Goal: Information Seeking & Learning: Learn about a topic

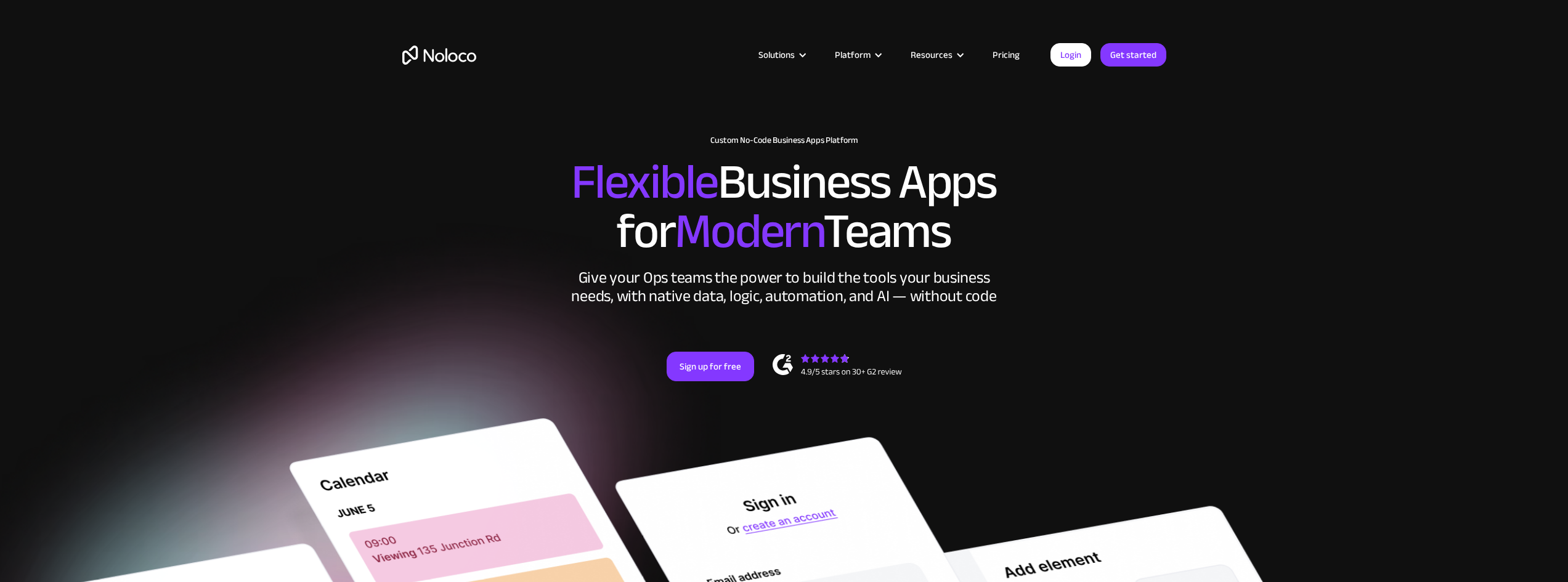
click at [933, 55] on div "Resources" at bounding box center [931, 55] width 42 height 16
click at [945, 55] on div "Resources" at bounding box center [931, 55] width 42 height 16
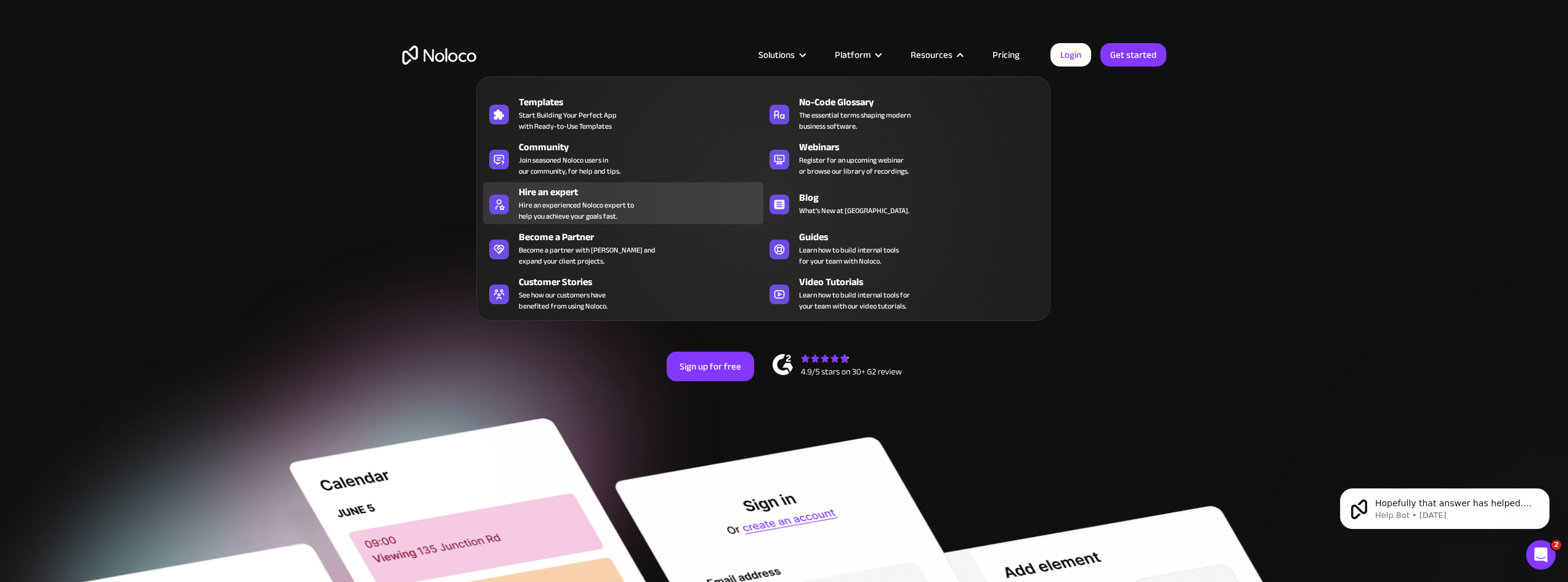
click at [575, 193] on div "Hire an expert" at bounding box center [644, 192] width 250 height 15
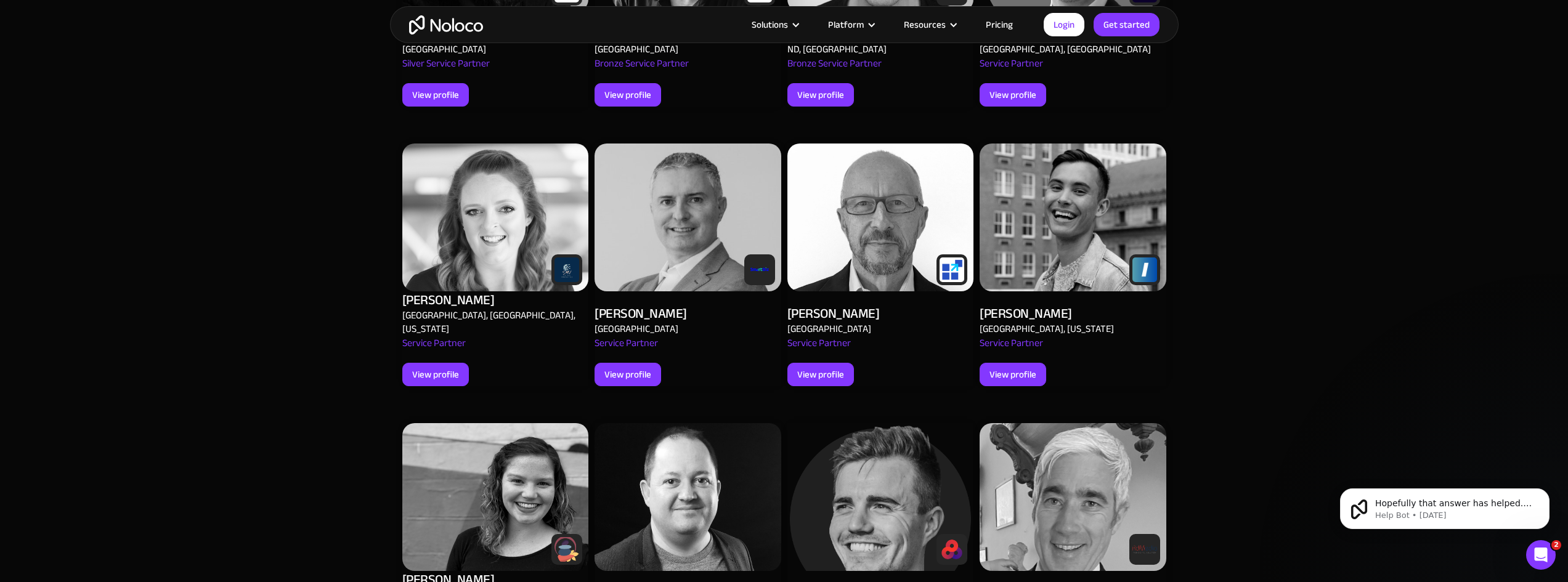
scroll to position [801, 0]
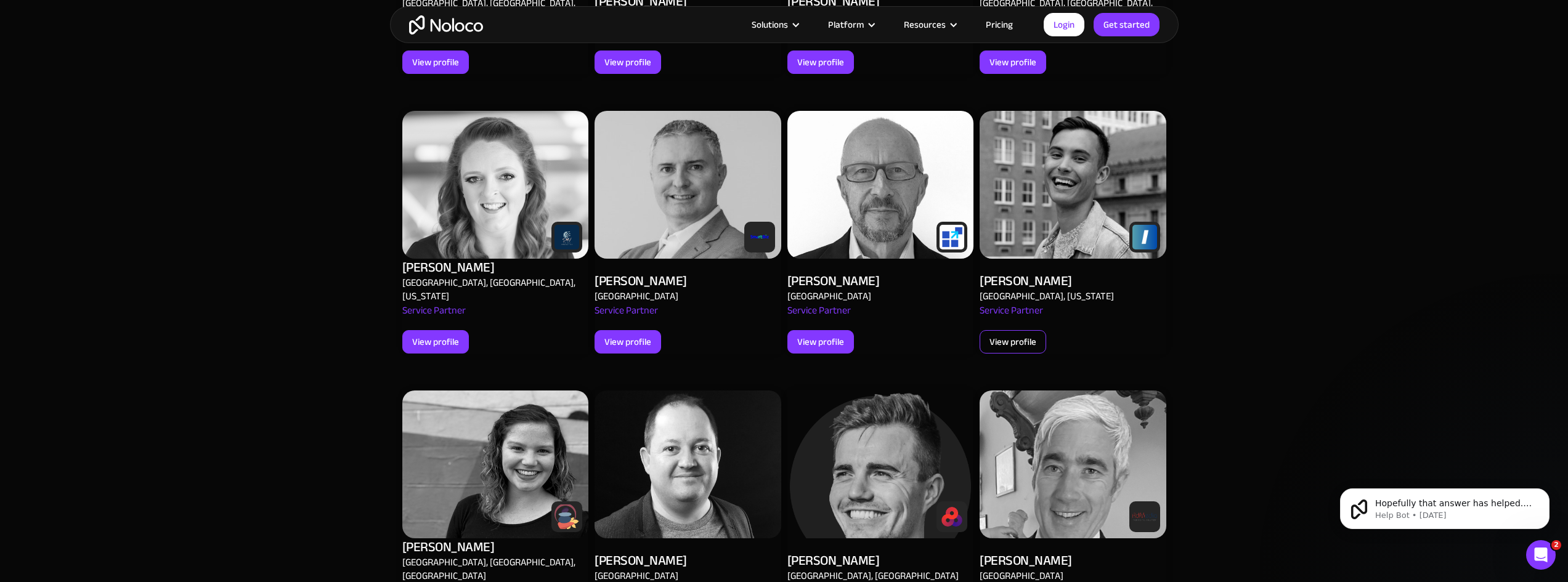
click at [1019, 334] on div "View profile" at bounding box center [1013, 342] width 47 height 16
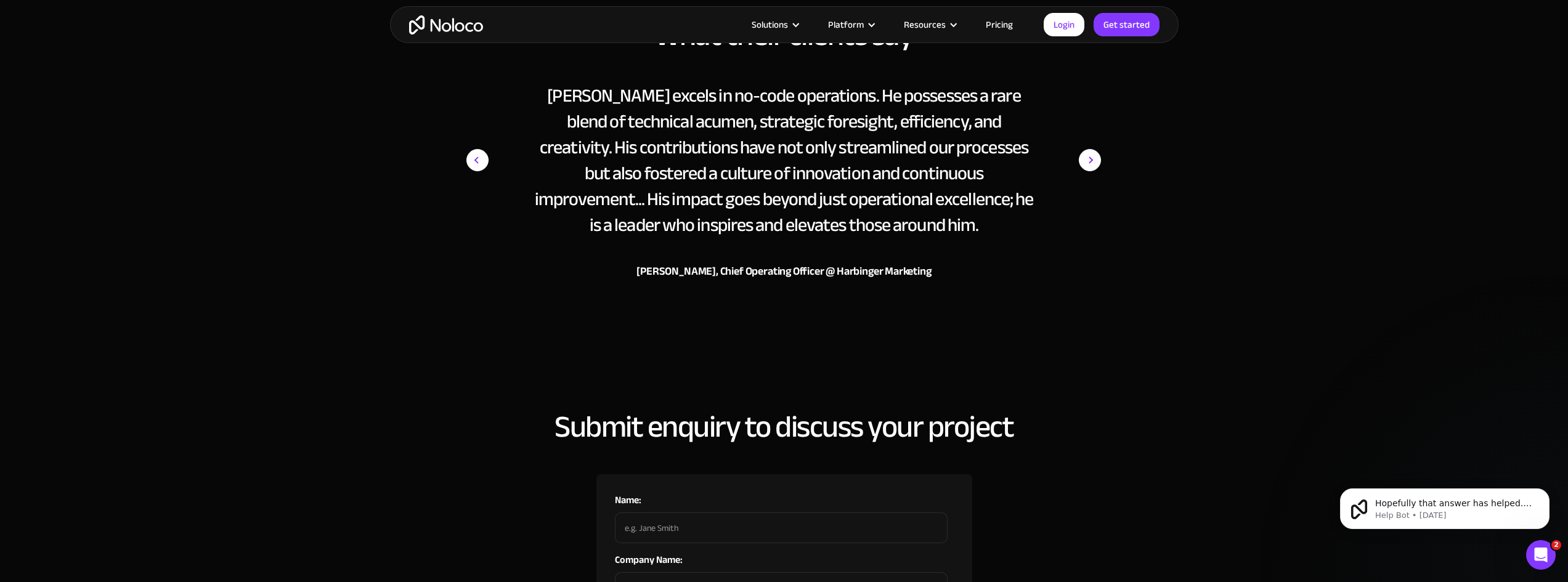
scroll to position [863, 0]
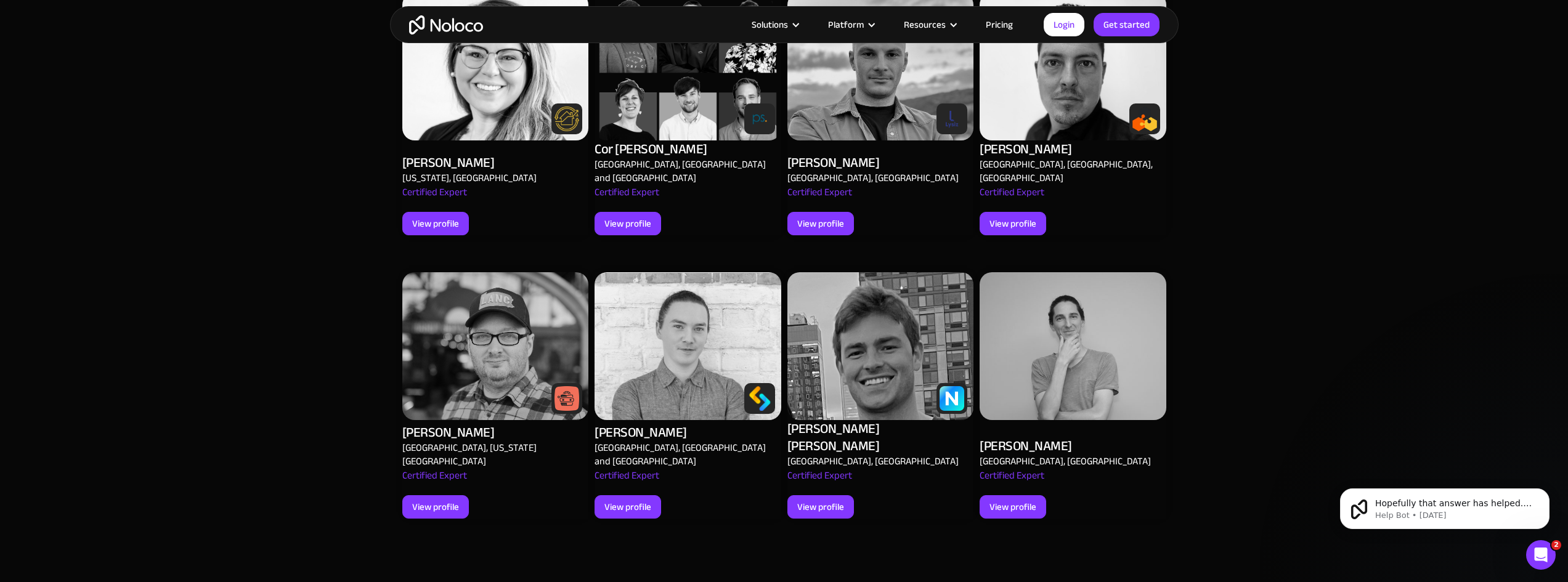
scroll to position [1541, 0]
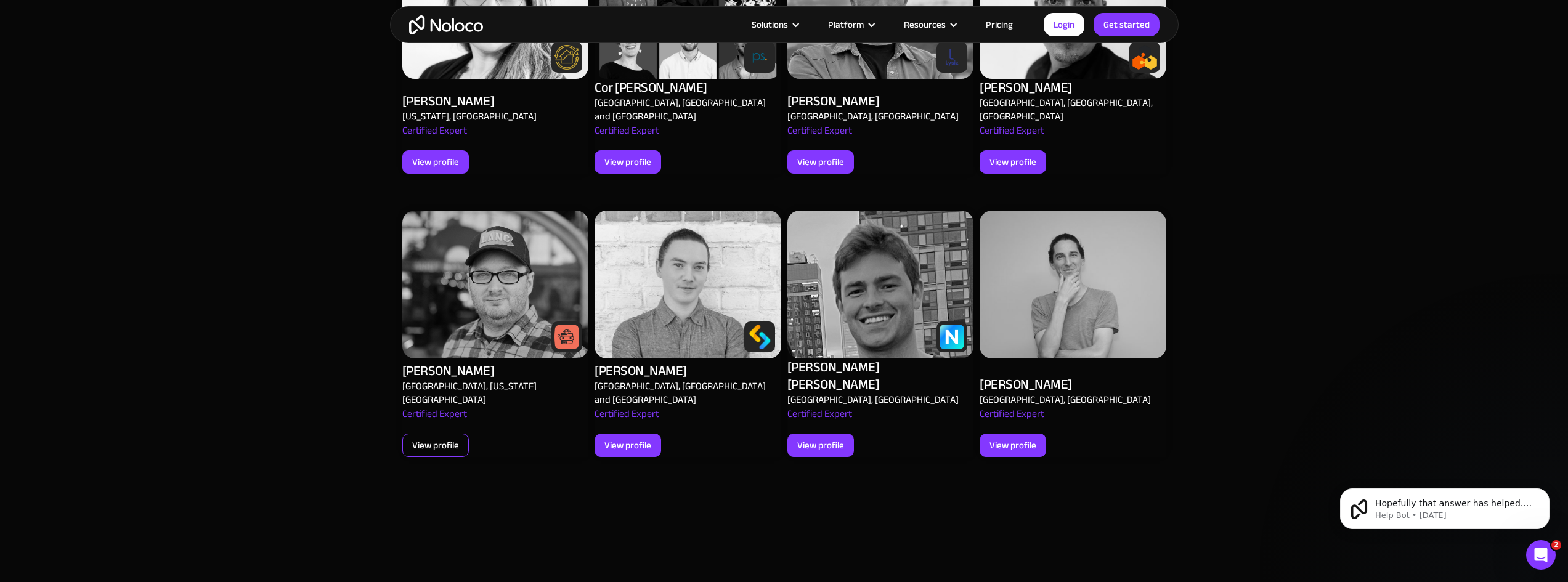
click at [454, 437] on div "View profile" at bounding box center [436, 445] width 47 height 16
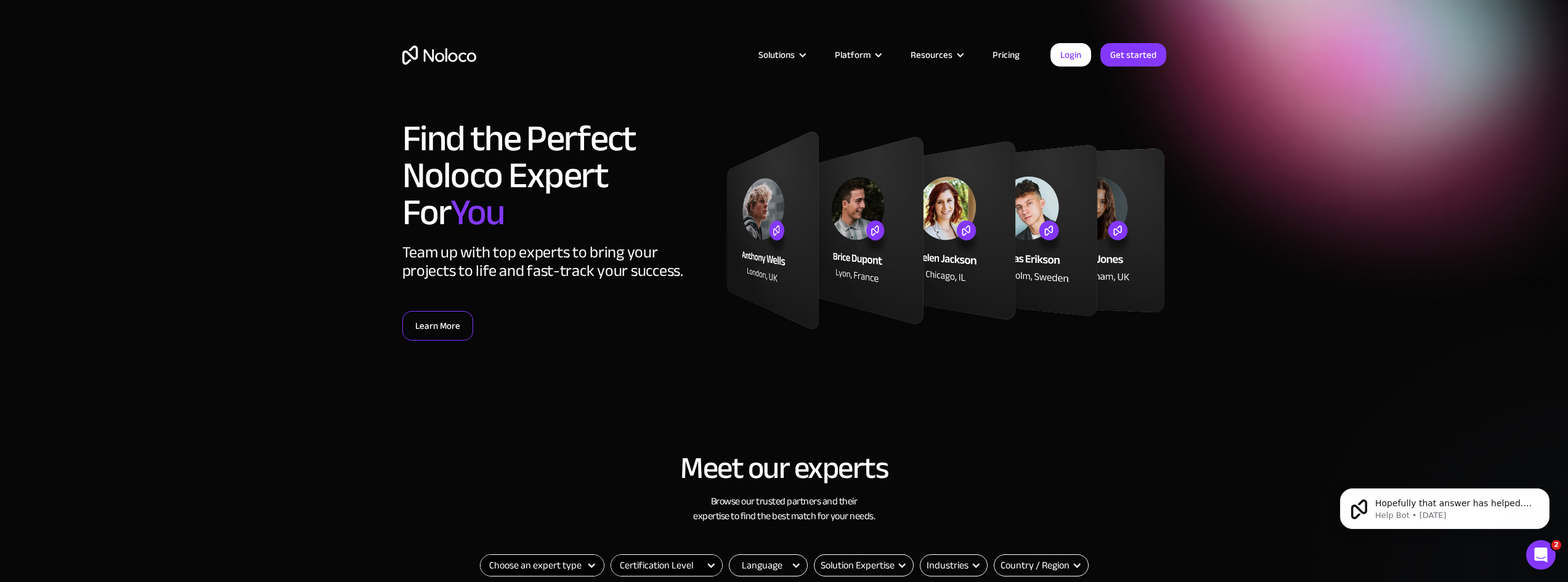
click at [454, 330] on link "Learn More" at bounding box center [437, 325] width 71 height 29
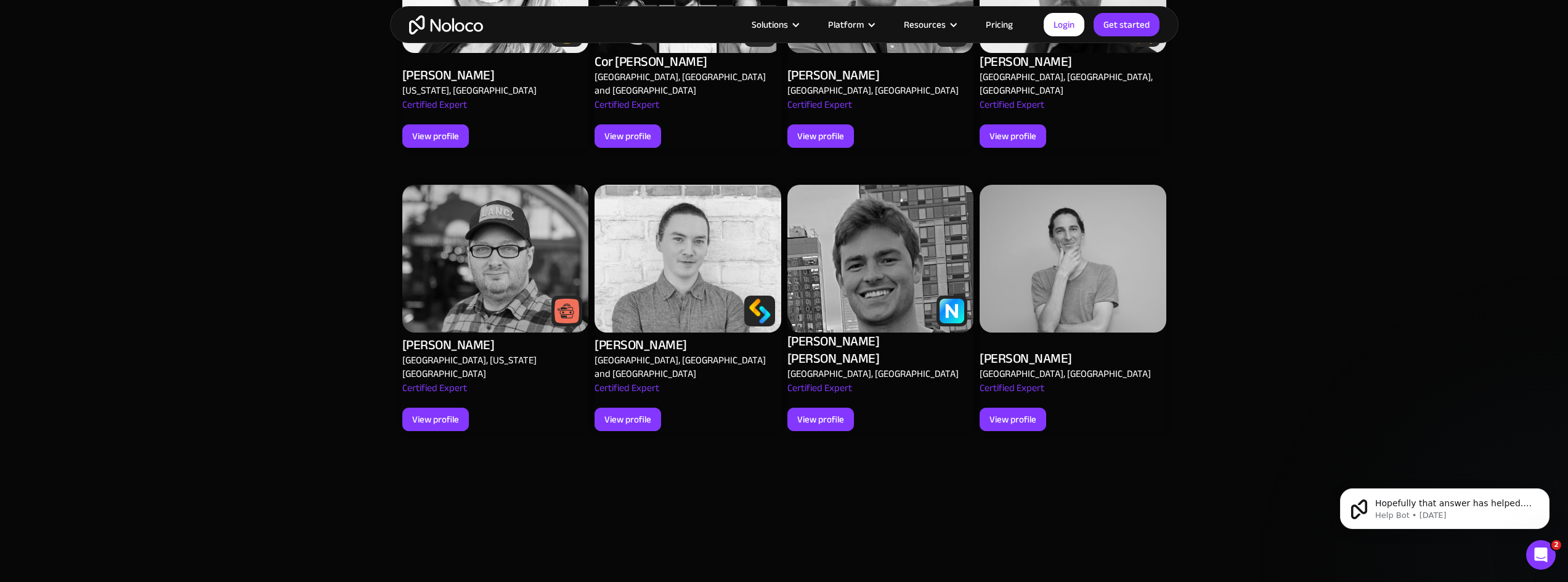
scroll to position [1602, 0]
